Goal: Register for event/course

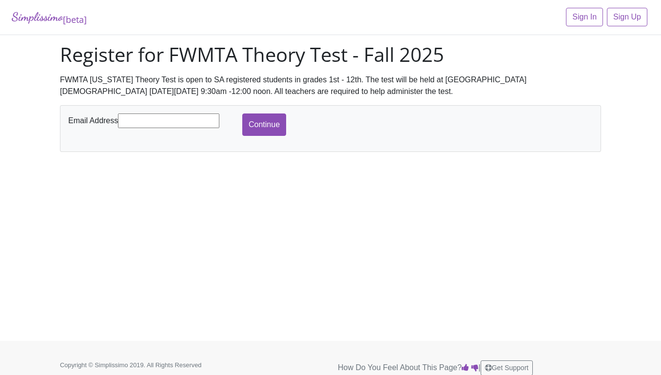
click at [181, 117] on input "text" at bounding box center [168, 121] width 101 height 15
type input "[EMAIL_ADDRESS][DOMAIN_NAME]"
click at [256, 128] on input "Continue" at bounding box center [264, 125] width 44 height 22
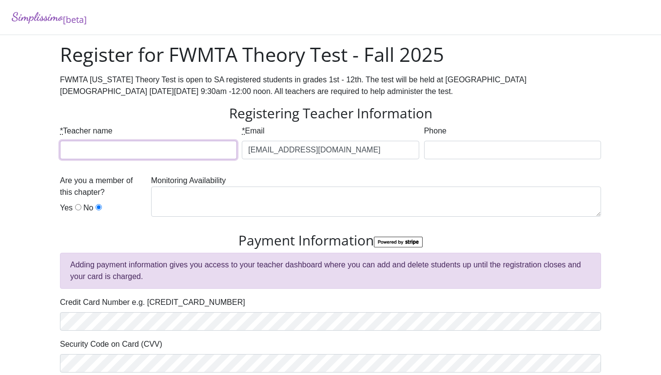
click at [179, 151] on input "* Teacher name" at bounding box center [148, 150] width 177 height 19
type input "[PERSON_NAME]"
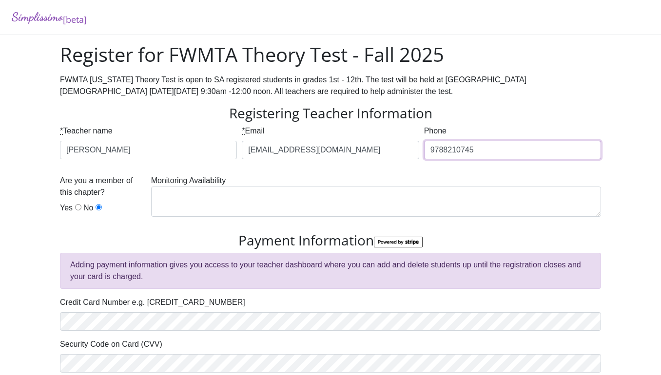
type input "9788210745"
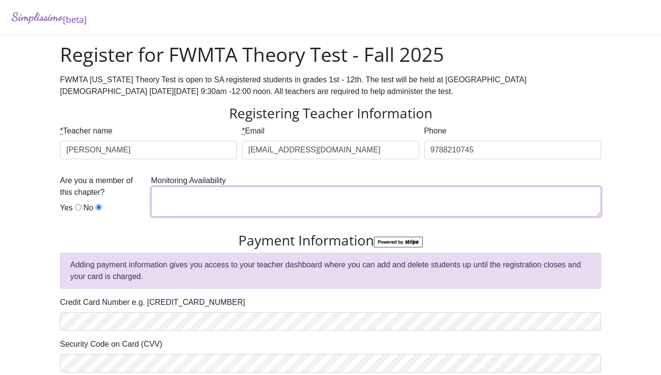
click at [191, 205] on textarea at bounding box center [376, 202] width 450 height 30
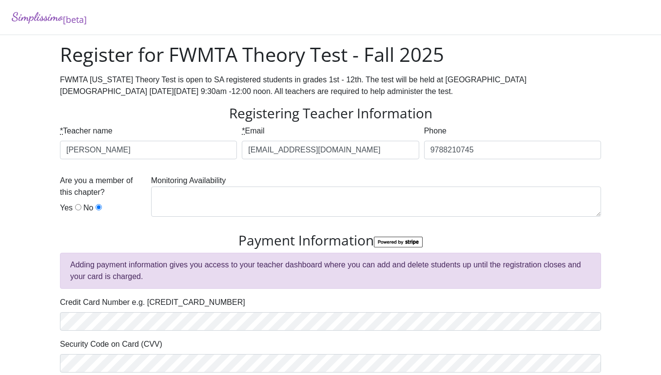
click at [78, 204] on div "Are you a member of this chapter? Yes No" at bounding box center [103, 196] width 86 height 43
click at [78, 208] on input "Yes" at bounding box center [78, 207] width 6 height 6
radio input "true"
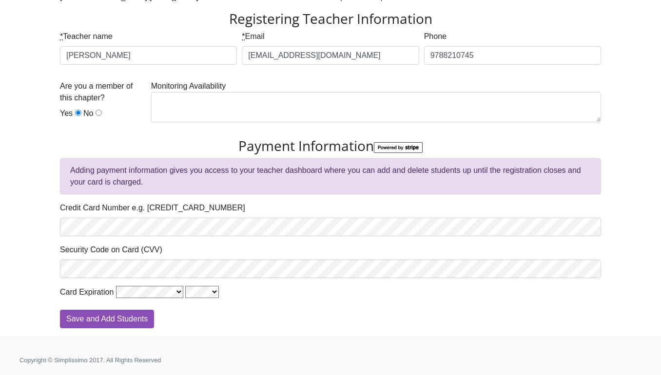
click at [214, 345] on footer "Copyright © Simplissimo 2017. All Rights Reserved Printed from [DOMAIN_NAME]" at bounding box center [330, 355] width 661 height 39
click at [165, 301] on div "Card Expiration" at bounding box center [330, 294] width 541 height 16
click at [223, 324] on div "Save and Add Students" at bounding box center [330, 319] width 541 height 19
click at [124, 318] on input "Save and Add Students" at bounding box center [107, 319] width 94 height 19
type input "Processing"
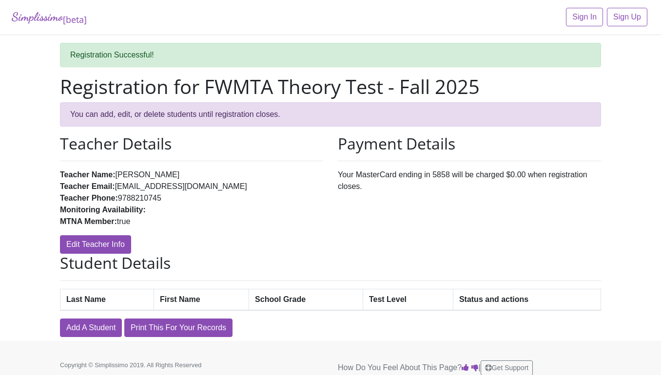
scroll to position [8, 0]
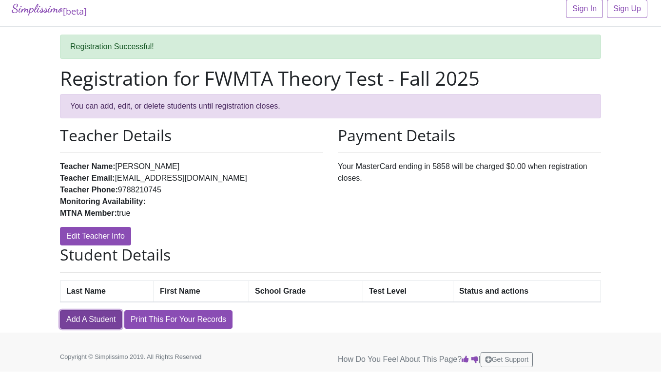
click at [82, 319] on link "Add A Student" at bounding box center [91, 320] width 62 height 19
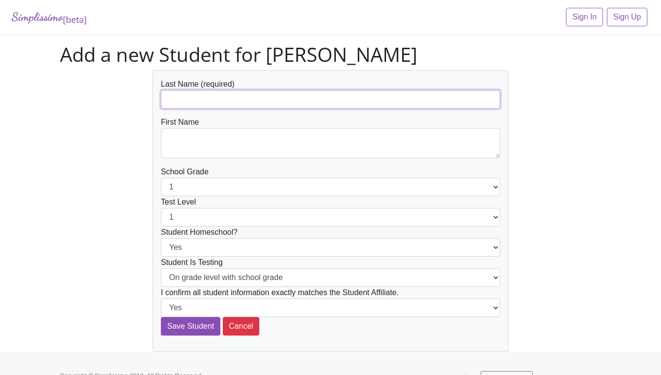
click at [215, 99] on input "text" at bounding box center [330, 99] width 339 height 19
type input "M"
type input "Garner"
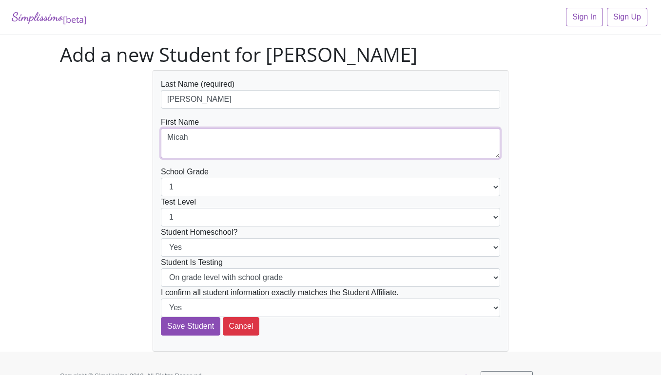
type textarea "Micah"
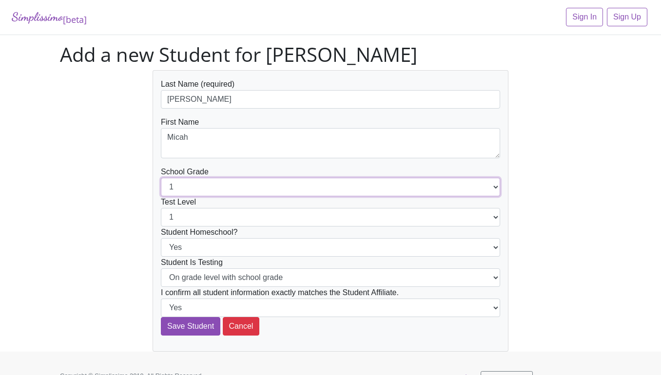
select select "12"
click option "12" at bounding box center [0, 0] width 0 height 0
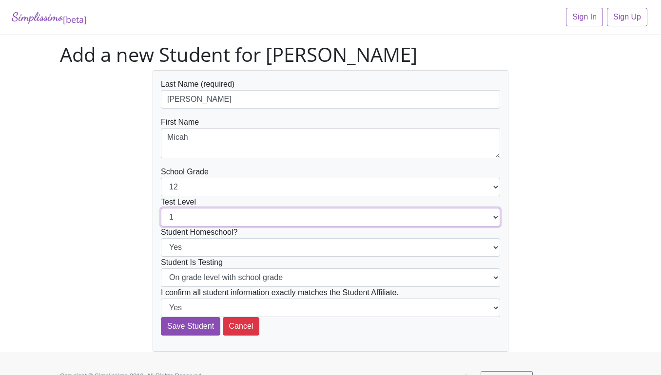
select select "12"
click option "12" at bounding box center [0, 0] width 0 height 0
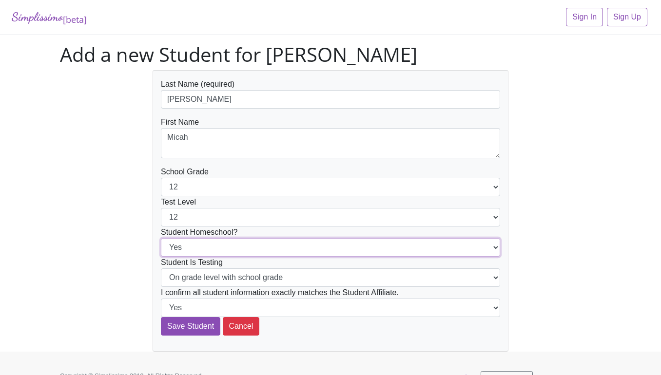
click option "Yes" at bounding box center [0, 0] width 0 height 0
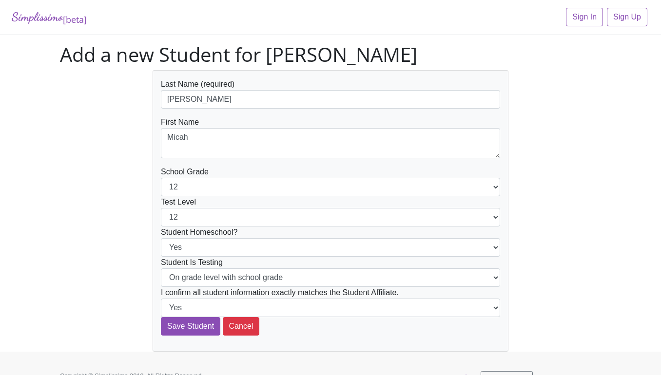
click at [119, 254] on div "Last Name (required) Garner First Name Micah School Grade 1 2 3 4 5 6 7 8 9 10 …" at bounding box center [331, 211] width 556 height 282
click at [184, 327] on input "Save Student" at bounding box center [190, 326] width 59 height 19
